Goal: Transaction & Acquisition: Book appointment/travel/reservation

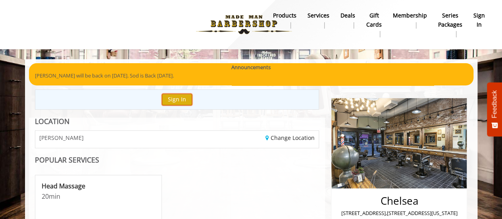
click at [182, 100] on button "Sign In" at bounding box center [177, 100] width 30 height 12
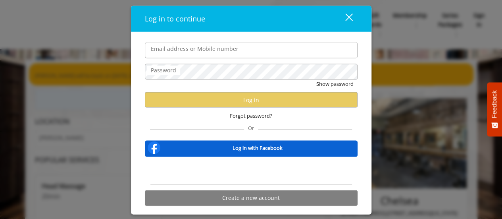
click at [246, 51] on input "Email address or Mobile number" at bounding box center [251, 50] width 213 height 16
type input "**********"
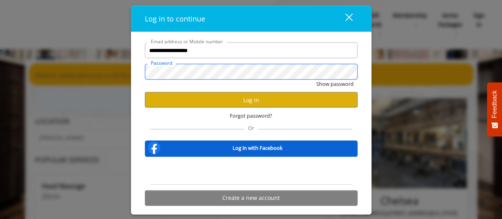
click at [316, 80] on button "Show password" at bounding box center [334, 84] width 37 height 8
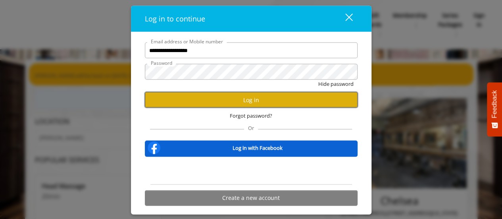
click at [254, 100] on button "Log in" at bounding box center [251, 99] width 213 height 15
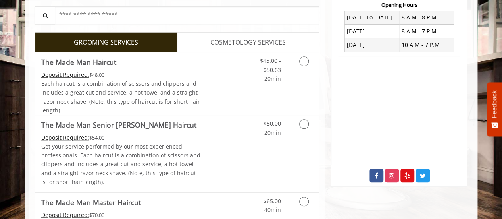
scroll to position [321, 0]
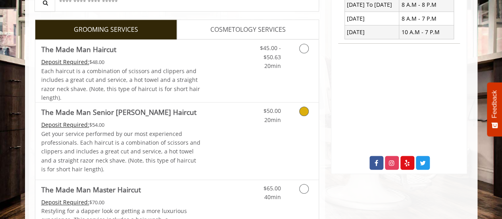
click at [309, 115] on link "Grooming services" at bounding box center [302, 113] width 20 height 22
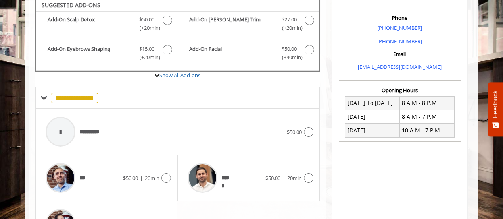
scroll to position [220, 0]
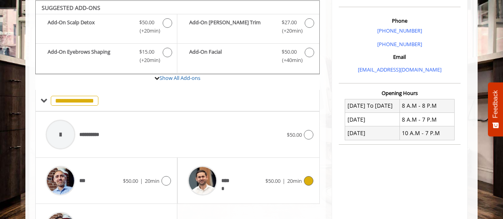
click at [312, 181] on div at bounding box center [308, 181] width 12 height 10
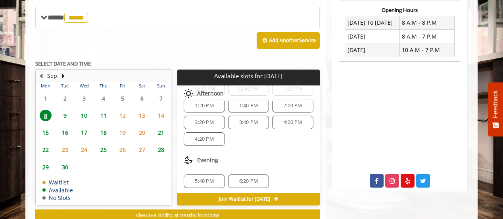
scroll to position [308, 0]
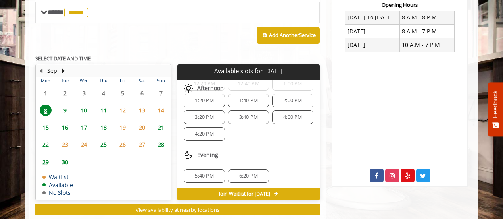
click at [254, 116] on span "3:40 PM" at bounding box center [248, 117] width 19 height 6
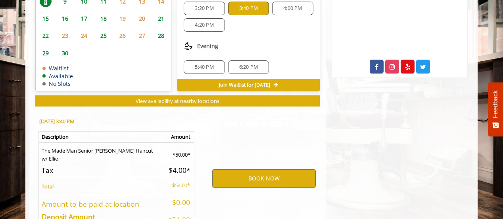
scroll to position [469, 0]
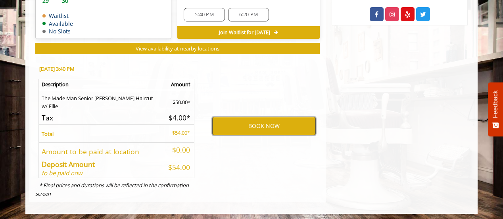
click at [275, 126] on button "BOOK NOW" at bounding box center [264, 126] width 104 height 18
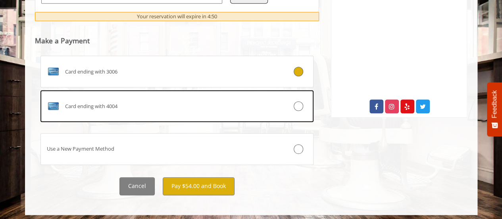
scroll to position [378, 0]
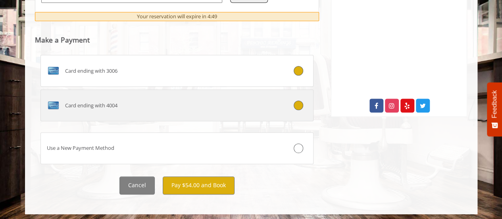
click at [298, 105] on icon at bounding box center [299, 105] width 10 height 10
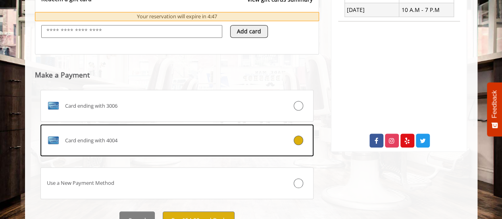
scroll to position [379, 0]
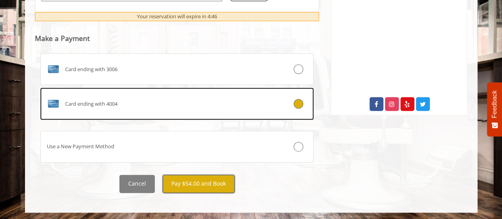
click at [207, 177] on button "Pay $54.00 and Book" at bounding box center [199, 184] width 72 height 18
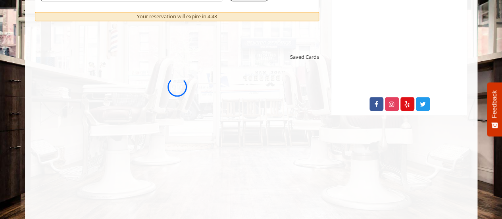
scroll to position [0, 0]
